Goal: Information Seeking & Learning: Learn about a topic

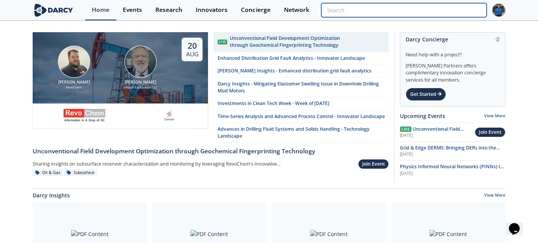
click at [452, 9] on input "search" at bounding box center [403, 10] width 165 height 14
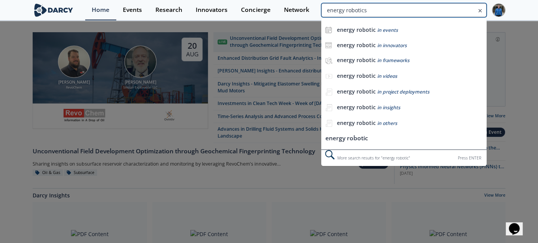
type input "energy robotics"
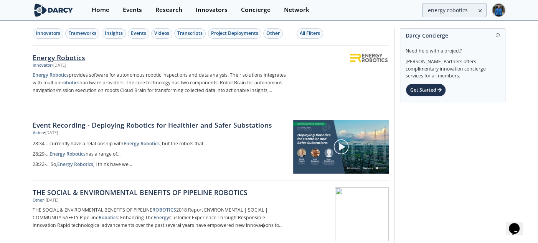
click at [46, 59] on div "Energy Robotics" at bounding box center [160, 58] width 254 height 10
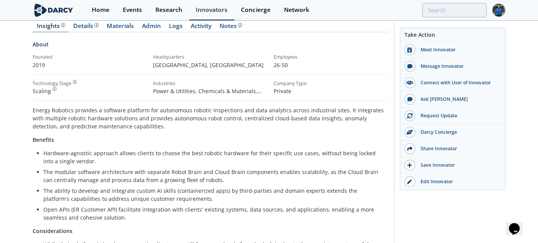
scroll to position [98, 0]
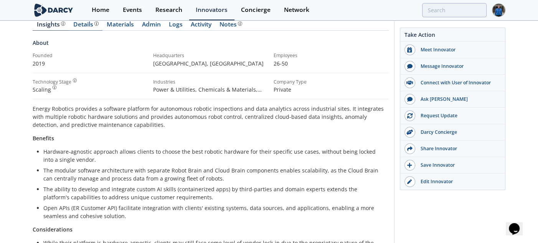
click at [87, 26] on div "Details Product overview, business model, technology and applications as added …" at bounding box center [85, 24] width 25 height 6
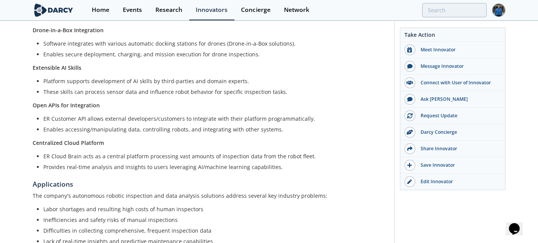
scroll to position [388, 0]
drag, startPoint x: 74, startPoint y: 30, endPoint x: 256, endPoint y: 54, distance: 184.0
click at [256, 54] on div "Hardware-Agnostic Approach The software platform is "robot-agnostic," allowing …" at bounding box center [211, 55] width 356 height 231
click at [256, 54] on li "Enables secure deployment, charging, and mission execution for drone inspection…" at bounding box center [213, 54] width 340 height 8
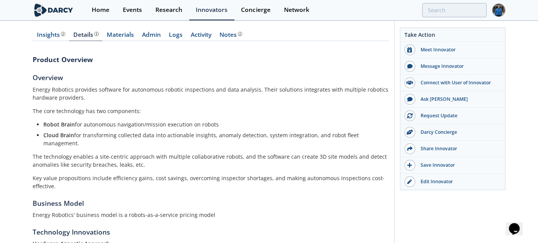
scroll to position [88, 0]
click at [122, 33] on link "Materials" at bounding box center [120, 35] width 35 height 9
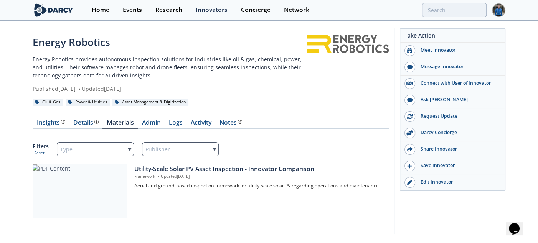
scroll to position [20, 0]
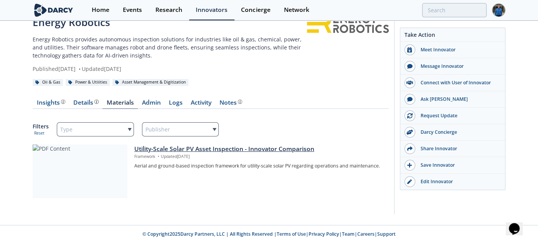
click at [215, 152] on div "Utility-Scale Solar PV Asset Inspection - Innovator Comparison" at bounding box center [258, 149] width 249 height 9
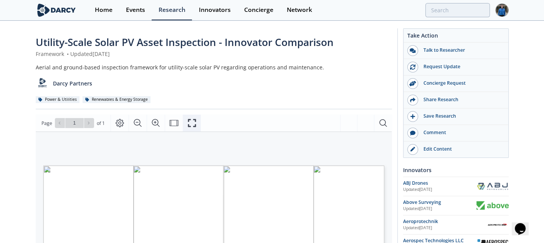
click at [186, 123] on button "Fullscreen" at bounding box center [192, 123] width 18 height 17
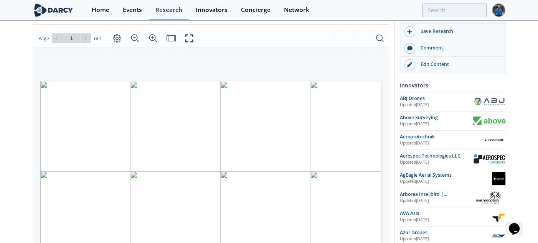
scroll to position [85, 0]
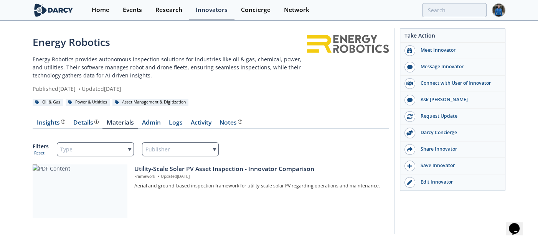
scroll to position [20, 0]
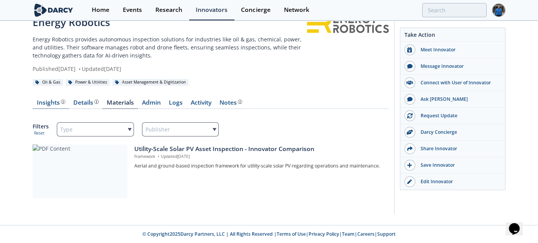
click at [37, 104] on div "Insights" at bounding box center [51, 103] width 28 height 6
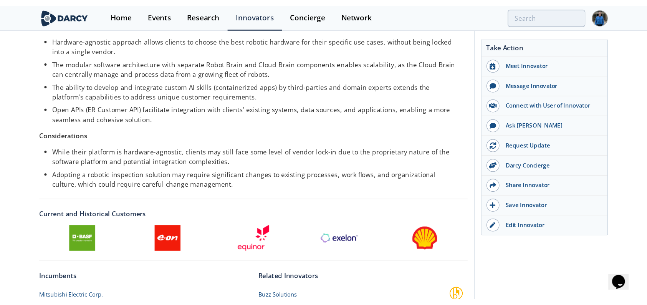
scroll to position [221, 0]
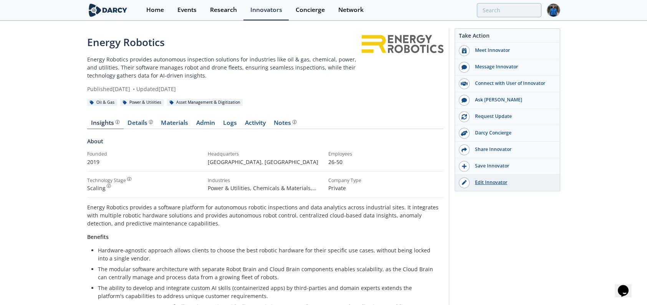
click at [481, 185] on link "Edit Innovator" at bounding box center [507, 183] width 105 height 16
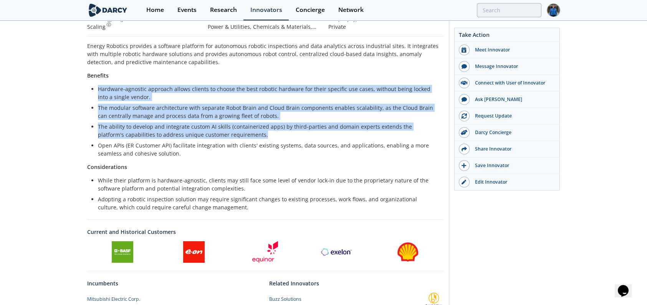
scroll to position [162, 0]
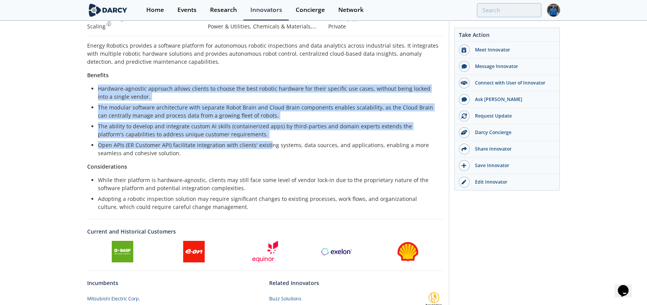
drag, startPoint x: 238, startPoint y: 73, endPoint x: 267, endPoint y: 148, distance: 79.9
click at [267, 146] on div "Energy Robotics provides a software platform for autonomous robotic inspections…" at bounding box center [265, 125] width 356 height 169
click at [267, 148] on li "Open APIs (ER Customer API) facilitate integration with clients' existing syste…" at bounding box center [268, 149] width 340 height 16
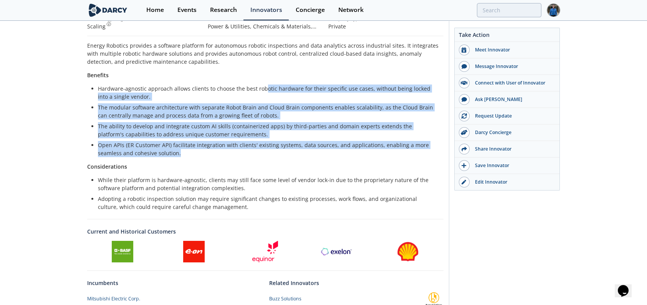
drag, startPoint x: 266, startPoint y: 133, endPoint x: 264, endPoint y: 79, distance: 54.6
click at [264, 79] on div "Energy Robotics provides a software platform for autonomous robotic inspections…" at bounding box center [265, 125] width 356 height 169
click at [266, 108] on li "The modular software architecture with separate Robot Brain and Cloud Brain com…" at bounding box center [268, 111] width 340 height 16
click at [104, 127] on li "The ability to develop and integrate custom AI skills (containerized apps) by t…" at bounding box center [268, 130] width 340 height 16
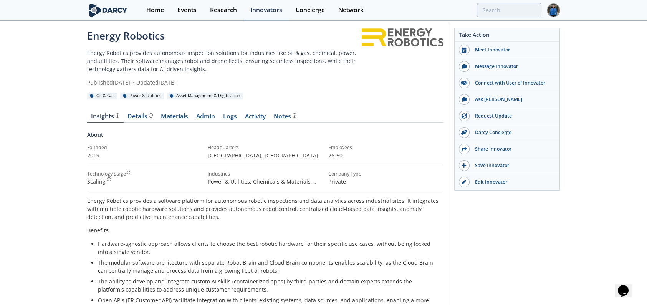
scroll to position [0, 0]
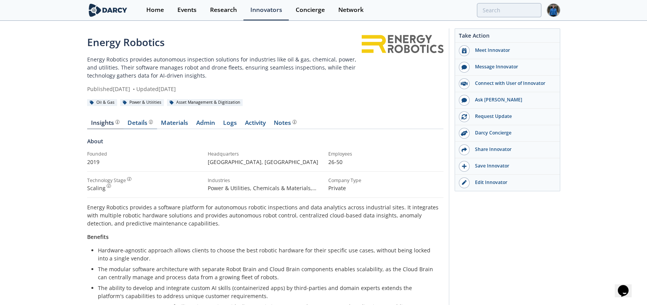
click at [132, 123] on div "Details" at bounding box center [139, 123] width 25 height 6
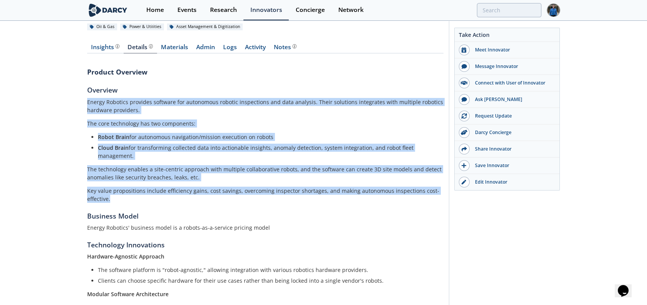
drag, startPoint x: 81, startPoint y: 96, endPoint x: 254, endPoint y: 203, distance: 203.8
click at [254, 203] on div "Energy Robotics Energy Robotics provides autonomous inspection solutions for in…" at bounding box center [323, 275] width 647 height 658
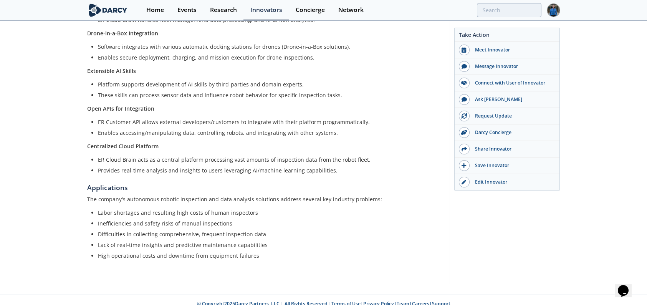
scroll to position [392, 0]
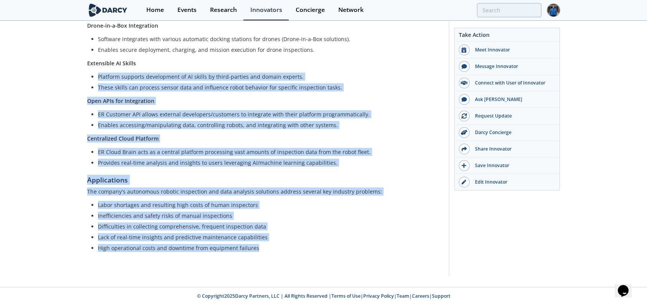
drag, startPoint x: 286, startPoint y: 249, endPoint x: 235, endPoint y: 61, distance: 194.9
click at [235, 60] on div "Product Overview Overview Energy Robotics provides software for autonomous robo…" at bounding box center [265, 5] width 356 height 526
click at [246, 107] on div "Hardware-Agnostic Approach The software platform is "robot-agnostic," allowing …" at bounding box center [265, 51] width 356 height 231
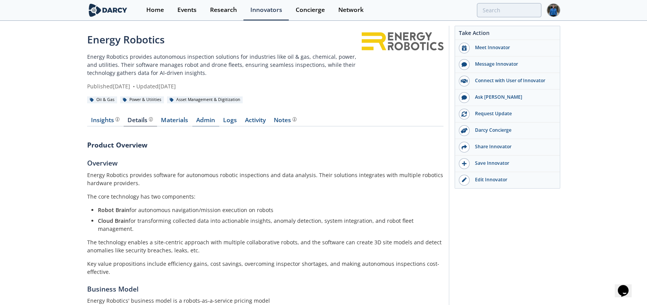
scroll to position [0, 0]
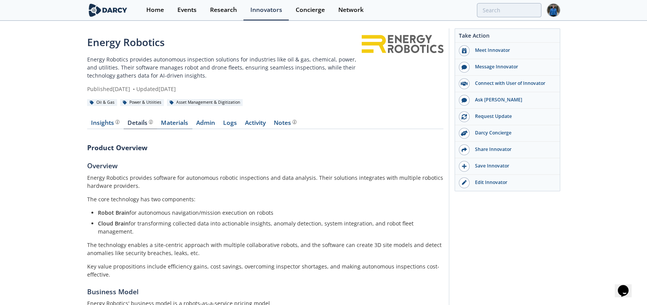
click at [185, 124] on link "Materials" at bounding box center [174, 124] width 35 height 9
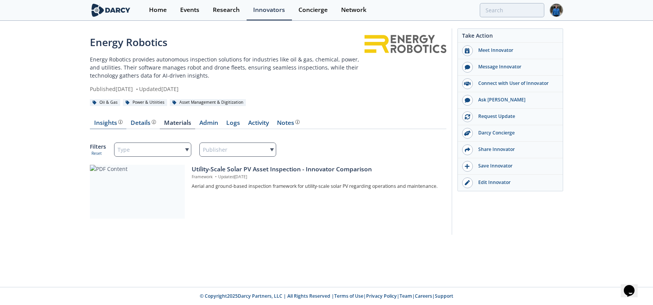
click at [99, 123] on div "Insights The Darcy Research team’s summarized opinion of the innovator, the com…" at bounding box center [108, 123] width 28 height 6
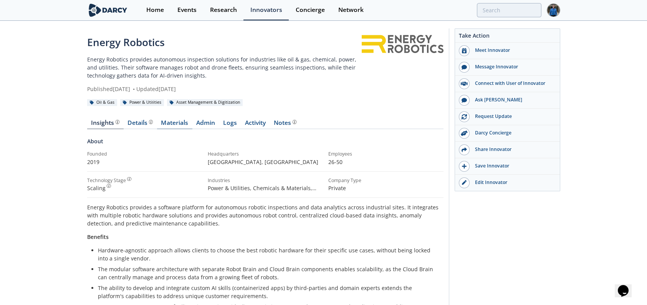
click at [165, 122] on link "Materials" at bounding box center [174, 124] width 35 height 9
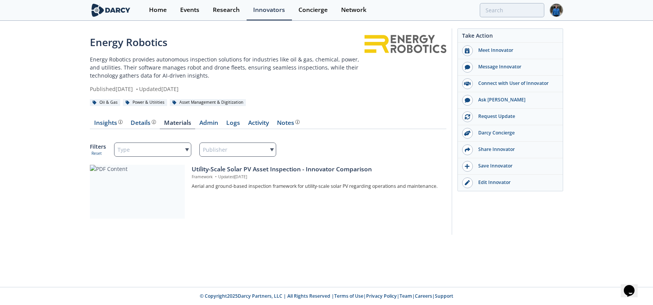
click at [207, 172] on div "Utility-Scale Solar PV Asset Inspection - Innovator Comparison" at bounding box center [316, 169] width 249 height 9
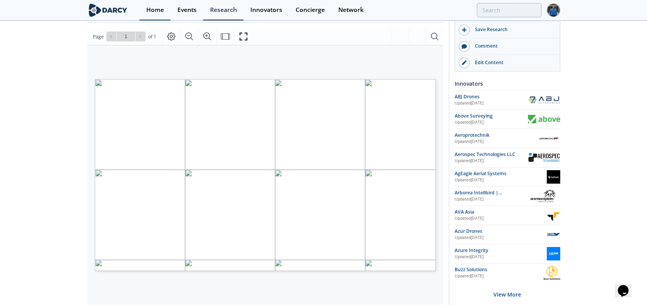
click at [160, 8] on div "Home" at bounding box center [155, 10] width 18 height 6
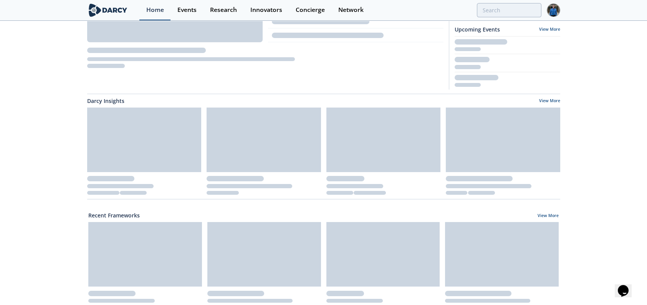
scroll to position [87, 0]
